Goal: Navigation & Orientation: Find specific page/section

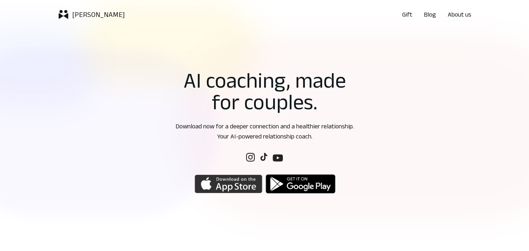
click at [244, 186] on img "button" at bounding box center [229, 183] width 68 height 19
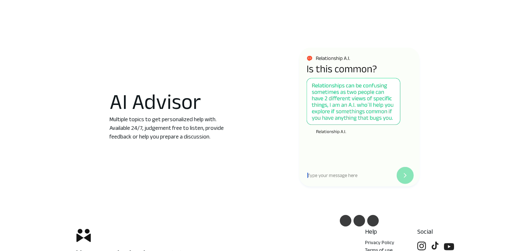
scroll to position [775, 0]
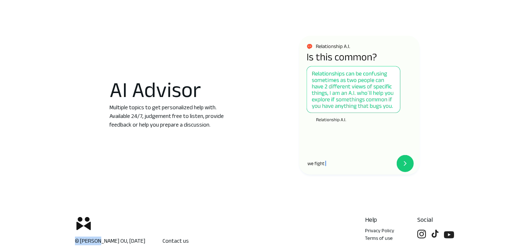
drag, startPoint x: 99, startPoint y: 240, endPoint x: 76, endPoint y: 239, distance: 23.1
click at [76, 239] on p "© [PERSON_NAME] OU, [DATE]" at bounding box center [110, 240] width 70 height 9
click at [82, 240] on p "© [PERSON_NAME] OU, [DATE]" at bounding box center [110, 240] width 70 height 9
drag, startPoint x: 82, startPoint y: 240, endPoint x: 100, endPoint y: 238, distance: 18.9
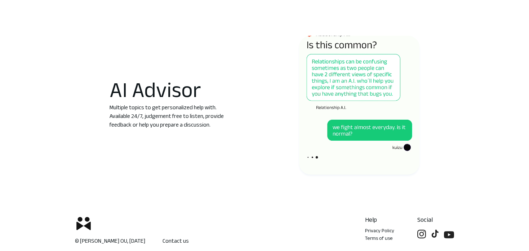
click at [100, 238] on p "© [PERSON_NAME] OU, [DATE]" at bounding box center [110, 240] width 70 height 9
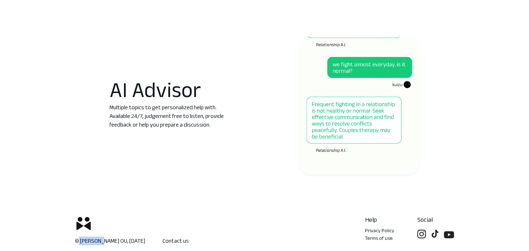
drag, startPoint x: 100, startPoint y: 238, endPoint x: 79, endPoint y: 240, distance: 21.7
click at [79, 240] on p "© [PERSON_NAME] OU, [DATE]" at bounding box center [110, 240] width 70 height 9
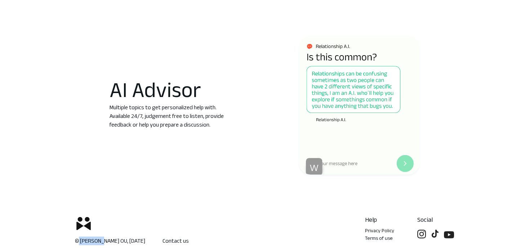
copy p "Kuizu OU"
